Goal: Obtain resource: Obtain resource

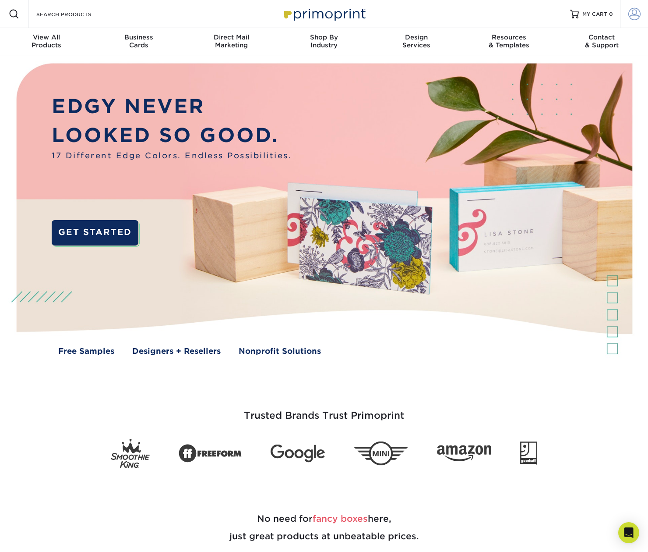
click at [634, 17] on span at bounding box center [635, 14] width 12 height 12
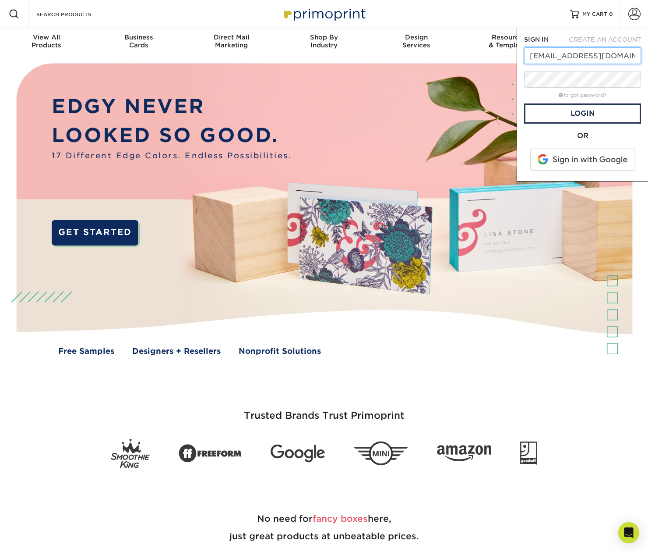
type input "[EMAIL_ADDRESS][DOMAIN_NAME]"
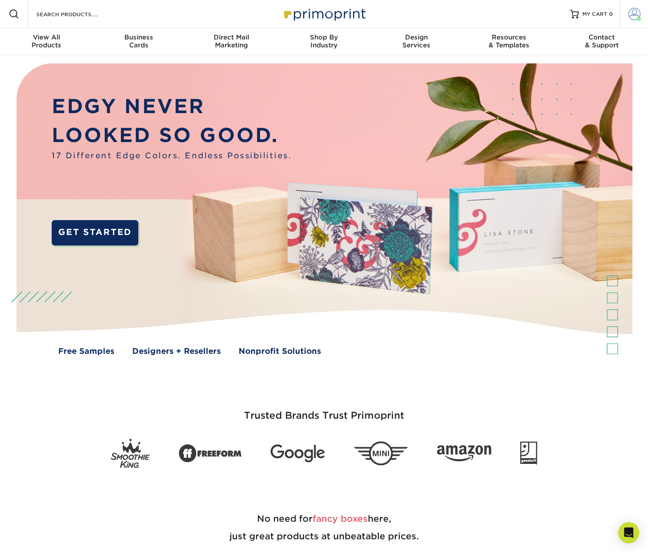
click at [634, 12] on span at bounding box center [635, 14] width 12 height 12
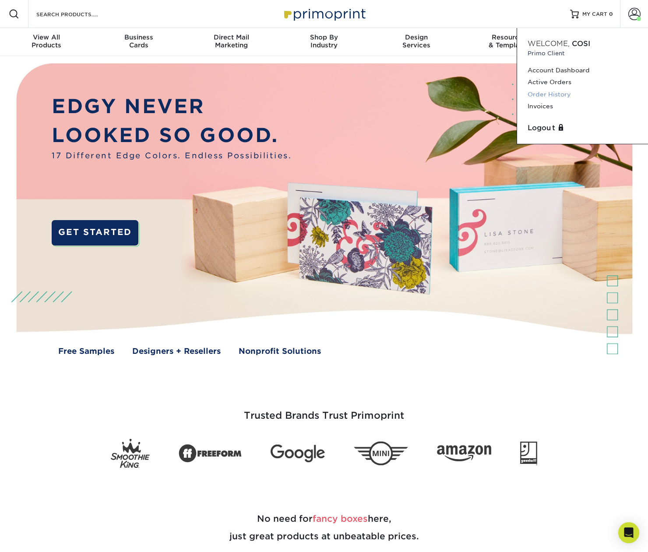
click at [544, 93] on link "Order History" at bounding box center [583, 94] width 110 height 12
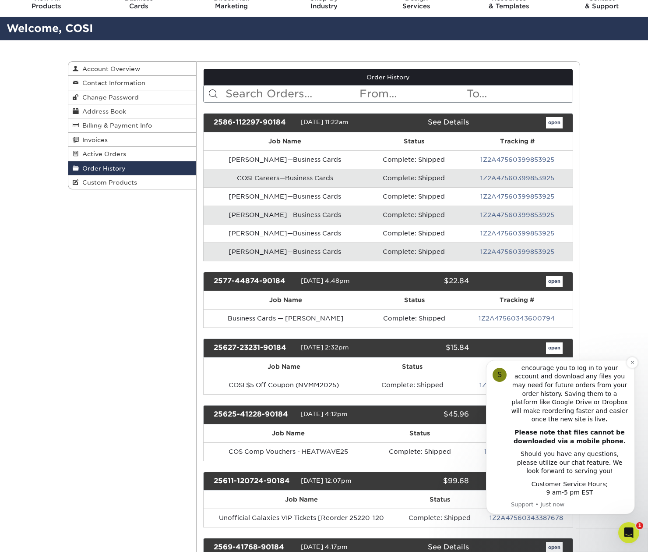
scroll to position [21, 0]
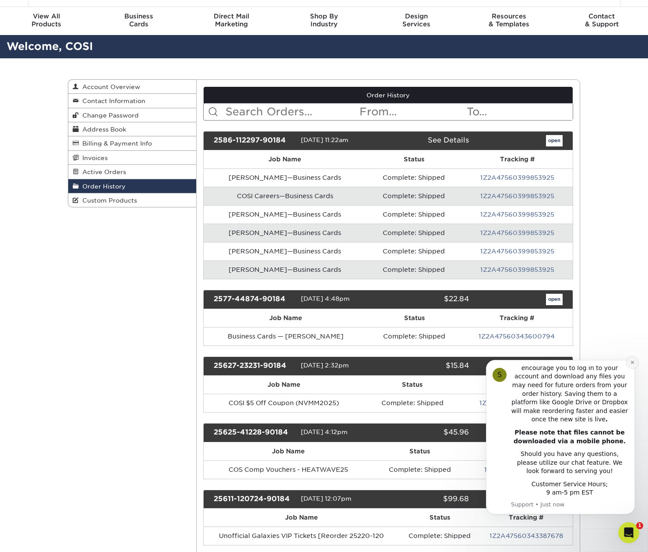
click at [631, 363] on icon "Dismiss notification" at bounding box center [632, 362] width 3 height 3
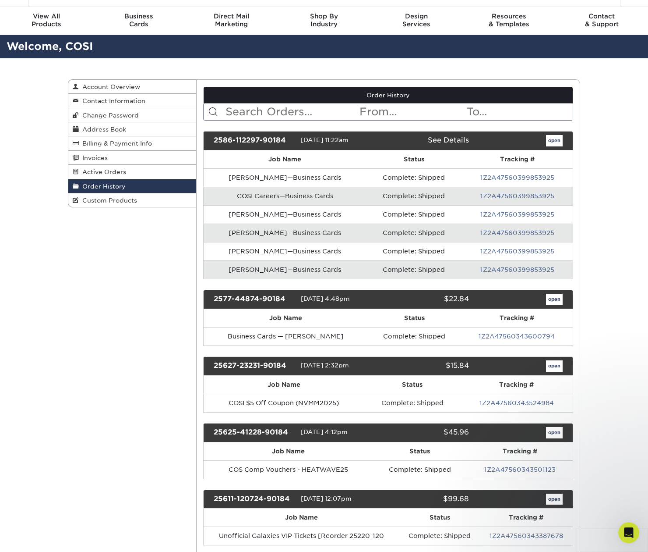
click at [281, 109] on input "text" at bounding box center [292, 111] width 135 height 17
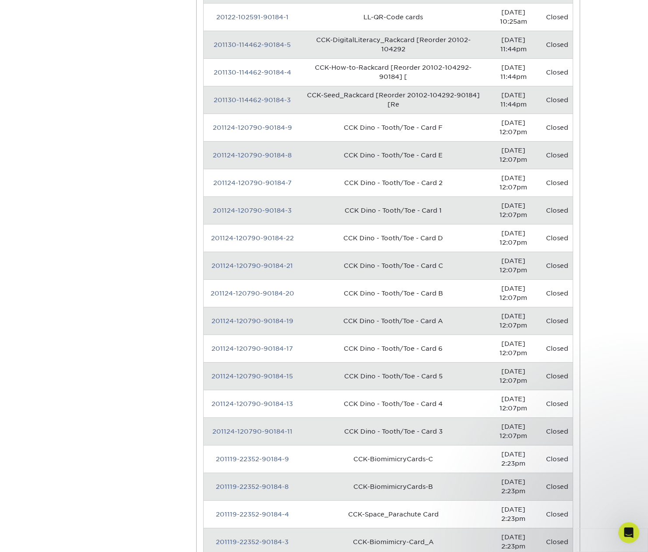
scroll to position [5652, 0]
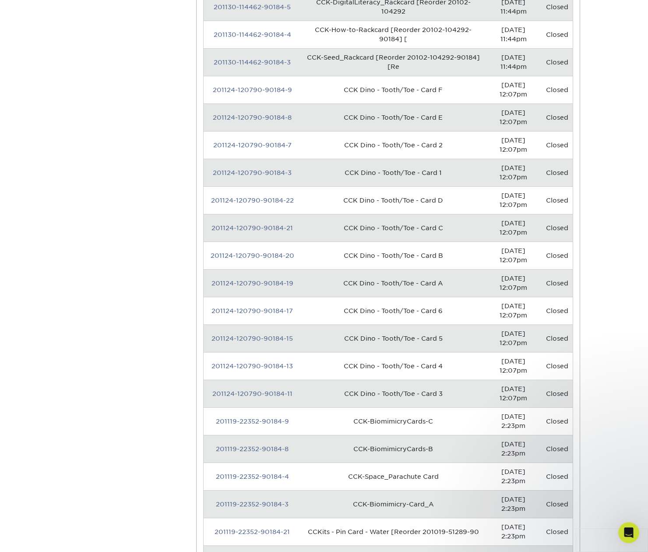
type input "card"
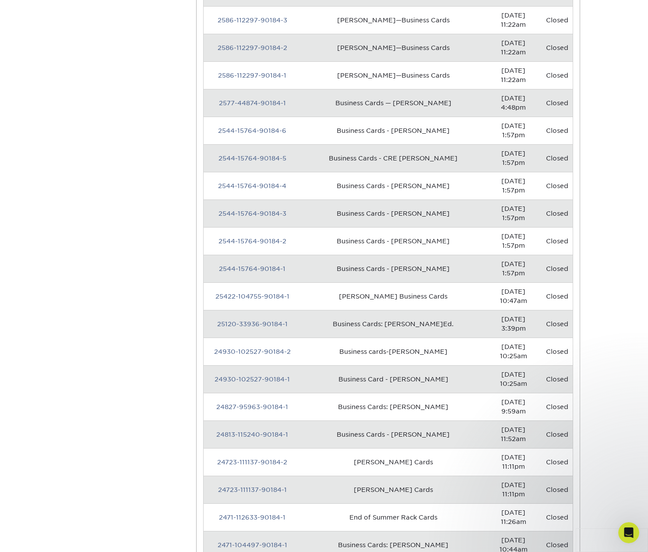
scroll to position [0, 0]
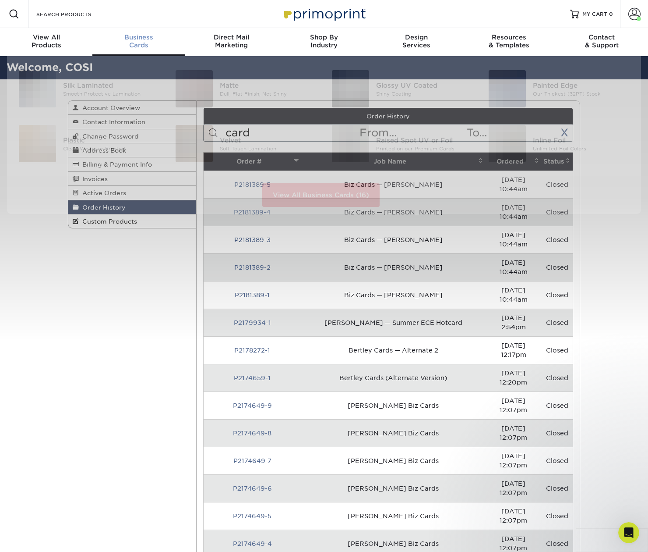
click at [133, 39] on span "Business" at bounding box center [138, 37] width 92 height 8
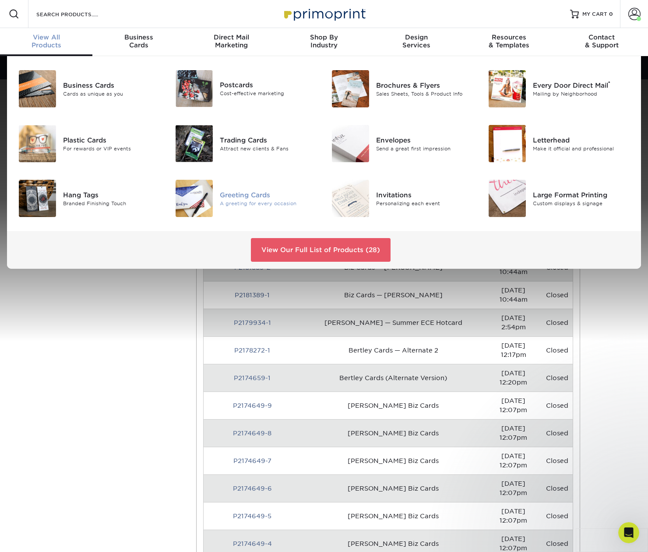
click at [228, 196] on div "Greeting Cards" at bounding box center [269, 195] width 98 height 10
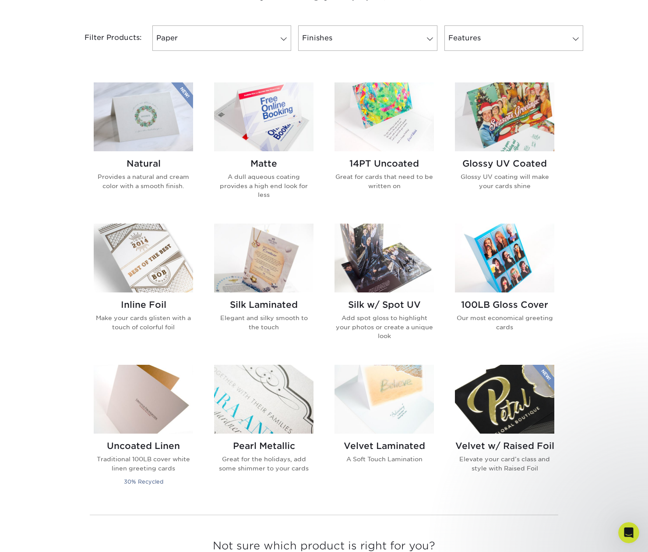
scroll to position [281, 0]
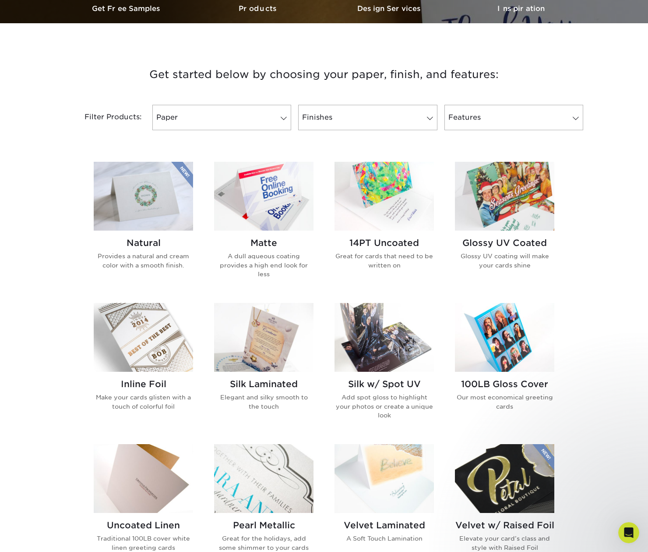
click at [386, 242] on h2 "14PT Uncoated" at bounding box center [384, 242] width 99 height 11
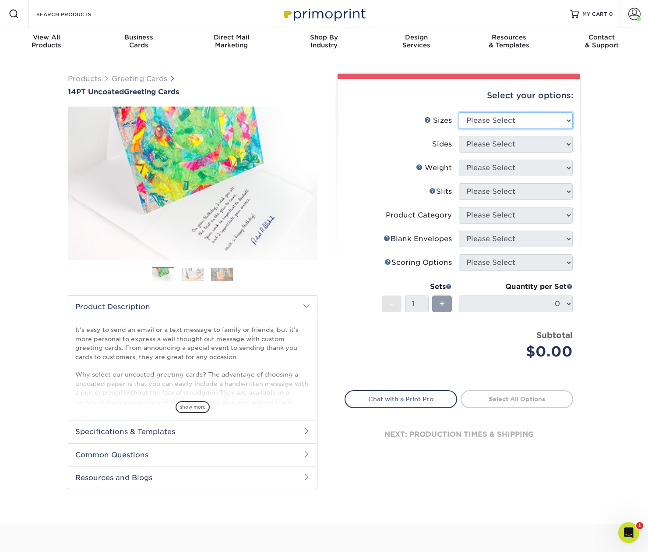
click at [488, 122] on select "Please Select 4.25" x 11" 5.5" x 8.5" 6" x 9" 6" x 12" 7" x 10" 8.5" x 11"" at bounding box center [516, 120] width 114 height 17
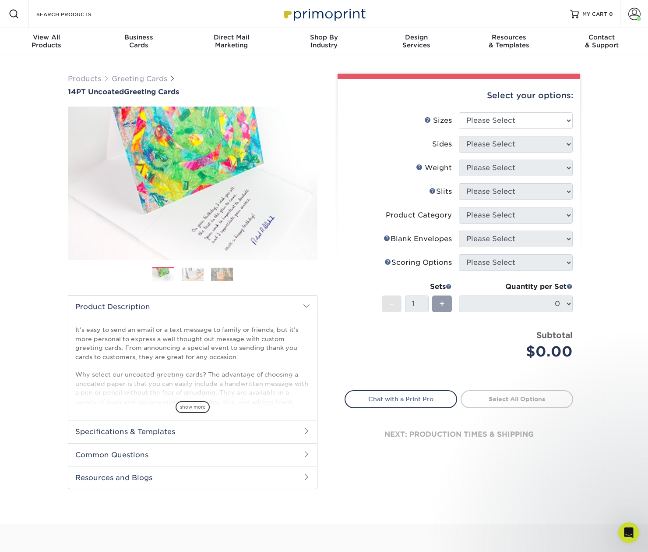
click at [96, 434] on h2 "Specifications & Templates" at bounding box center [192, 431] width 249 height 23
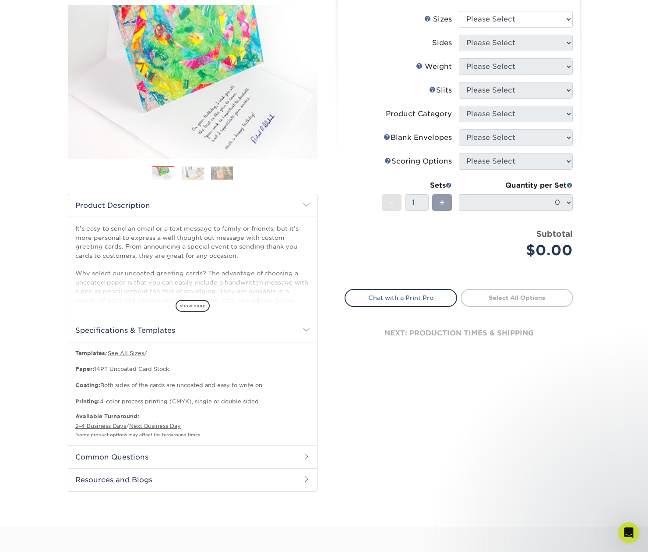
scroll to position [103, 0]
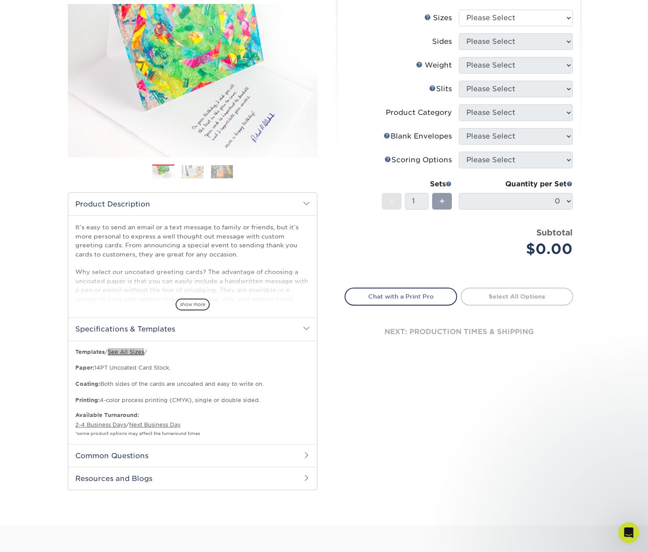
drag, startPoint x: 128, startPoint y: 350, endPoint x: 430, endPoint y: 10, distance: 454.6
click at [0, 0] on div "Products Greeting Cards 14PT Uncoated Greeting Cards Previous Next /" at bounding box center [324, 239] width 648 height 571
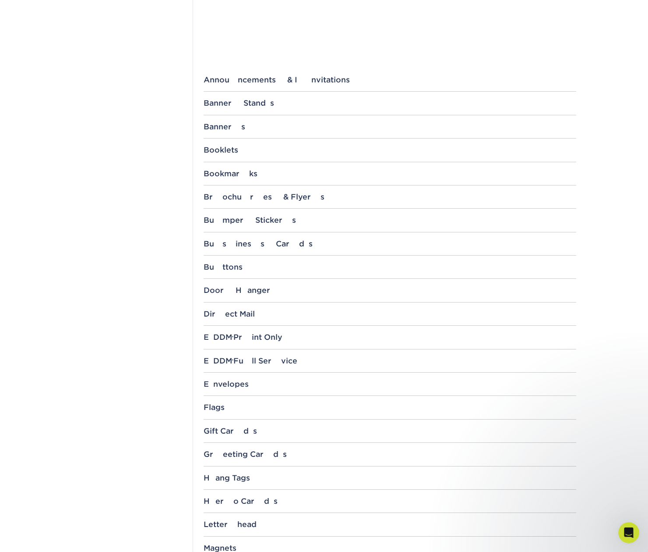
scroll to position [306, 0]
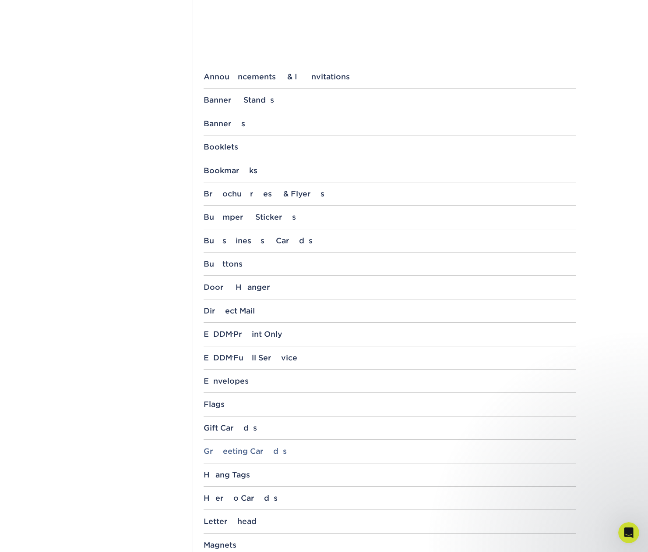
click at [255, 451] on div "Greeting Cards" at bounding box center [390, 450] width 373 height 9
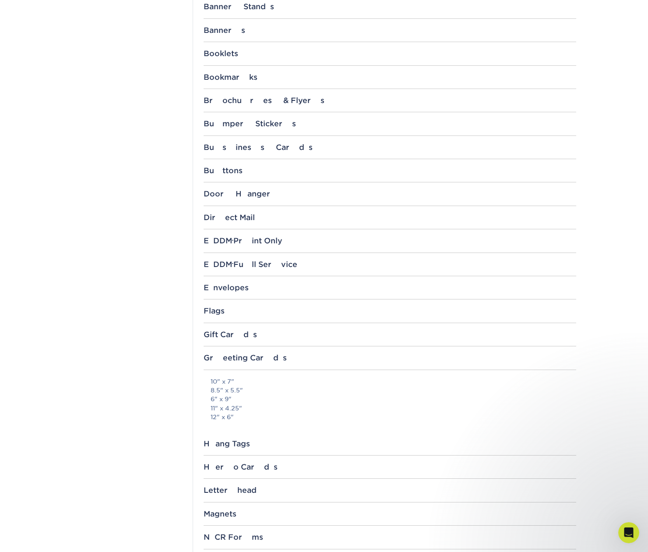
scroll to position [394, 0]
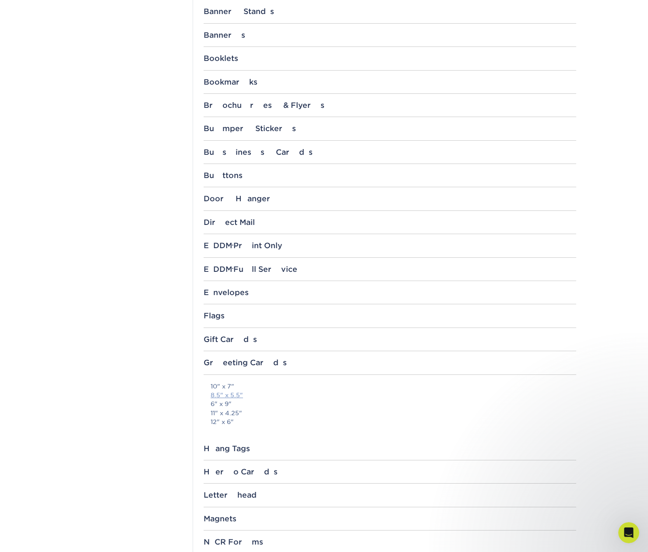
click at [235, 392] on link "8.5" x 5.5"" at bounding box center [227, 394] width 32 height 7
drag, startPoint x: 206, startPoint y: 395, endPoint x: 262, endPoint y: 396, distance: 55.7
click at [262, 396] on div "10" x 7" 8.5" x 5.5" 6" x 9" 11" x 4.25" 12" x 6"" at bounding box center [390, 413] width 373 height 62
copy link "8.5" x 5.5""
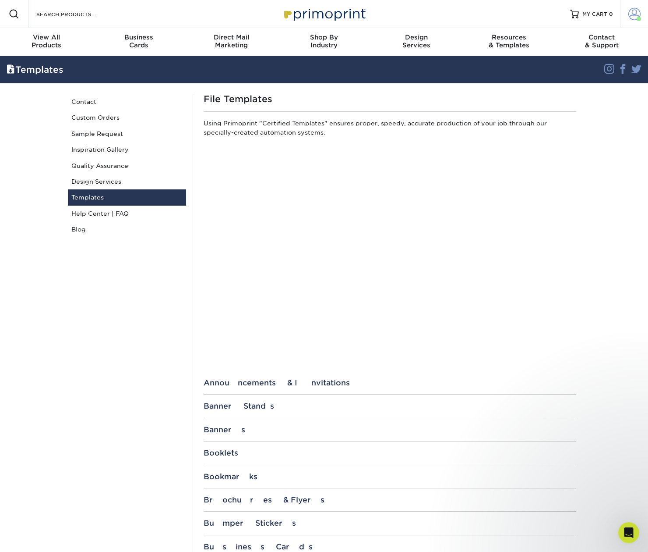
click at [633, 14] on span at bounding box center [635, 14] width 12 height 12
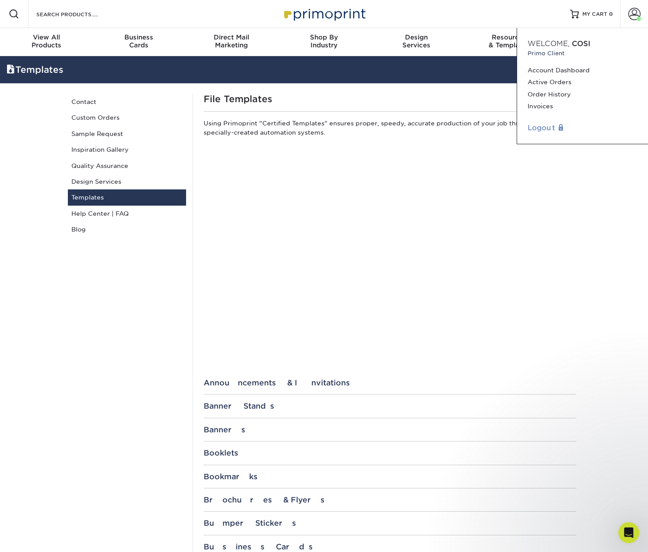
click at [537, 127] on link "Logout" at bounding box center [583, 128] width 110 height 11
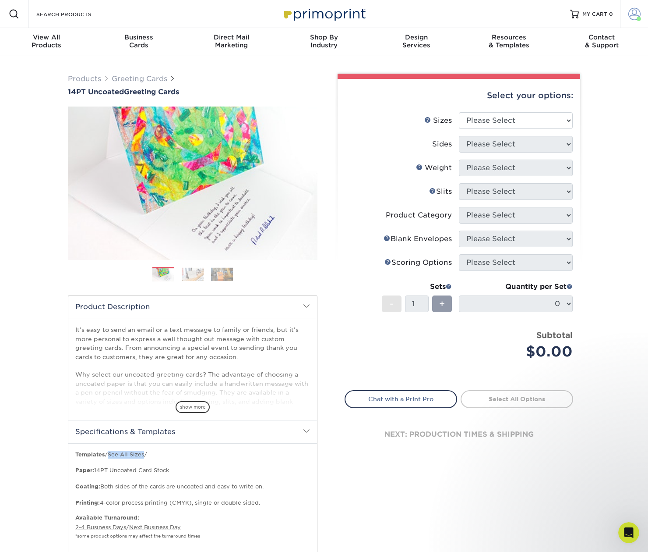
click at [633, 15] on span at bounding box center [635, 14] width 12 height 12
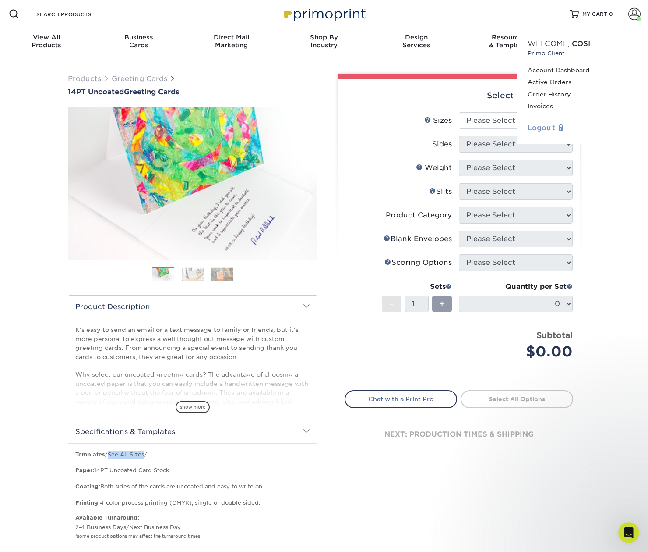
click at [551, 124] on link "Logout" at bounding box center [583, 128] width 110 height 11
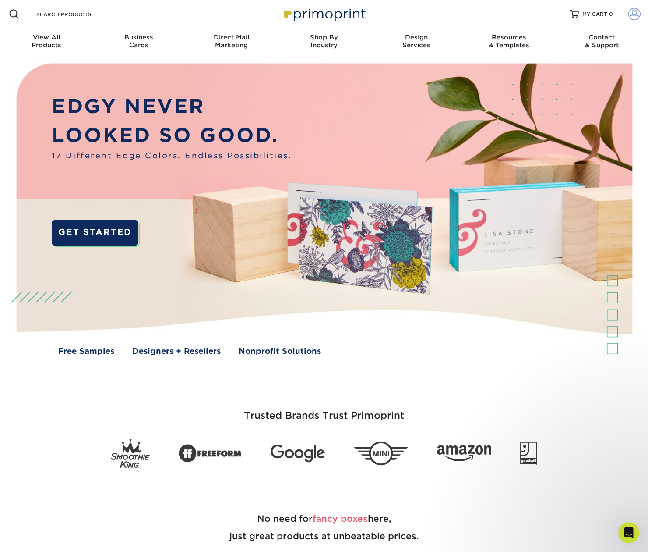
click at [632, 12] on span at bounding box center [635, 14] width 12 height 12
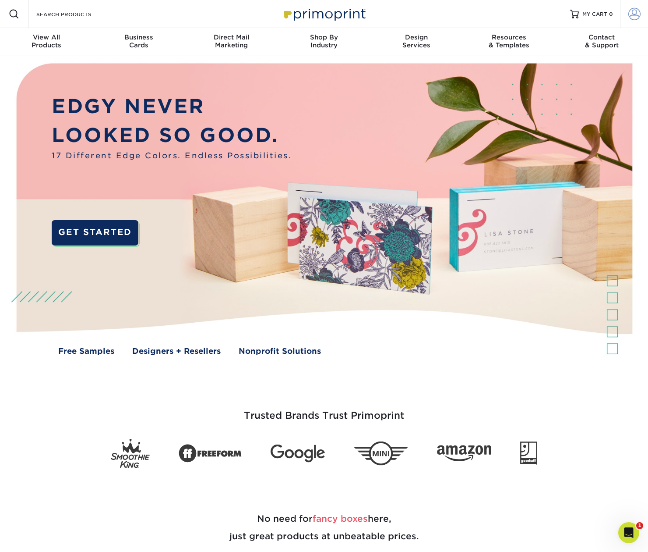
click at [635, 11] on span at bounding box center [635, 14] width 12 height 12
